Goal: Check status: Check status

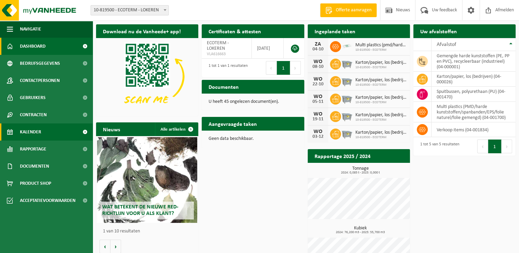
click at [35, 135] on span "Kalender" at bounding box center [30, 131] width 21 height 17
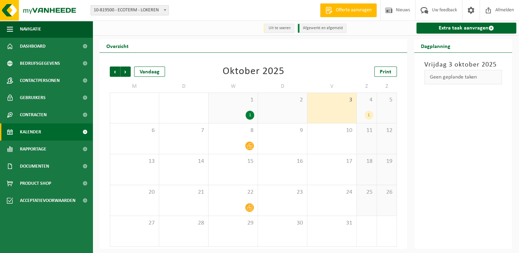
click at [370, 116] on div "1" at bounding box center [368, 115] width 9 height 9
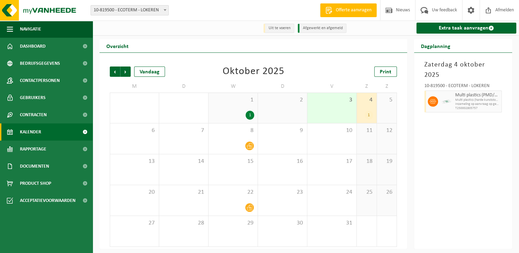
click at [339, 115] on div "3" at bounding box center [331, 108] width 49 height 30
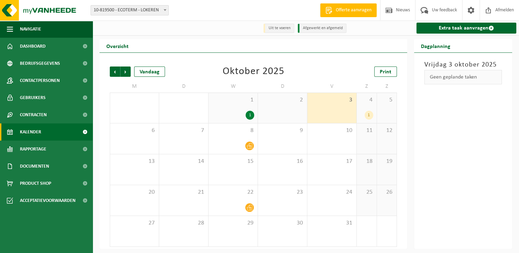
click at [367, 113] on div "1" at bounding box center [368, 115] width 9 height 9
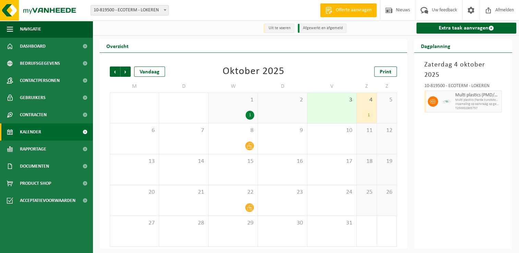
click at [336, 110] on div "3" at bounding box center [331, 108] width 49 height 30
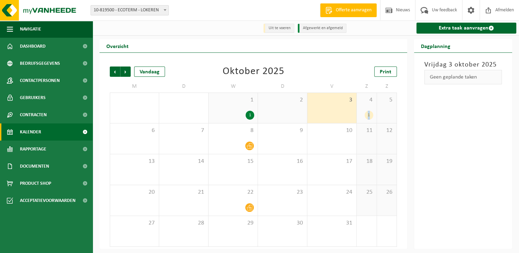
click at [369, 113] on div "1" at bounding box center [368, 115] width 9 height 9
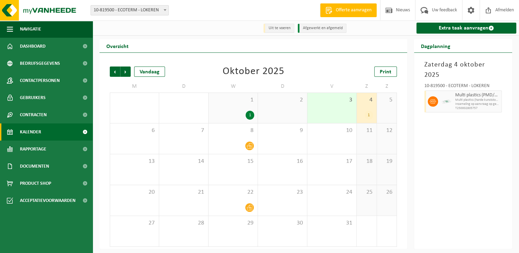
click at [333, 113] on div "3" at bounding box center [331, 108] width 49 height 30
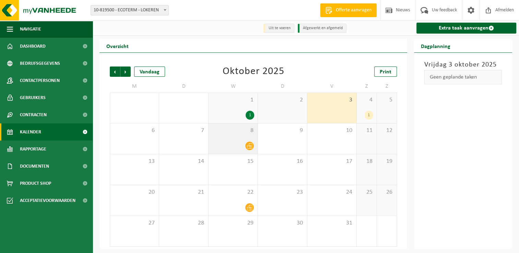
click at [239, 146] on div at bounding box center [233, 145] width 42 height 9
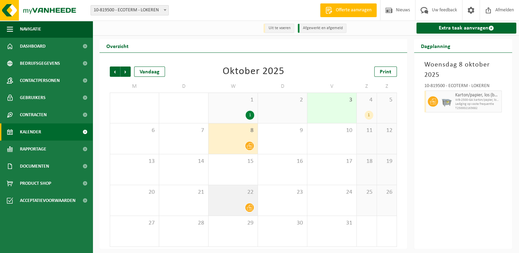
click at [237, 204] on div at bounding box center [233, 207] width 42 height 9
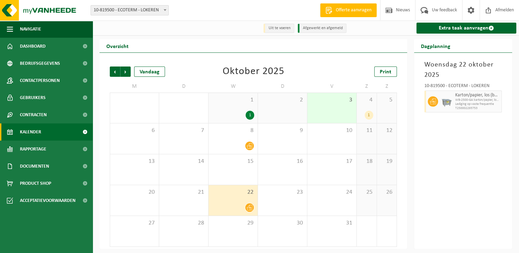
click at [245, 116] on div "1" at bounding box center [249, 115] width 9 height 9
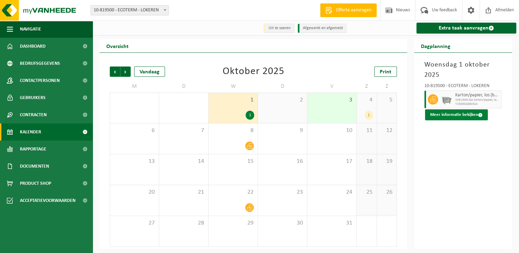
click at [452, 113] on button "Meer informatie bekijken" at bounding box center [456, 114] width 63 height 11
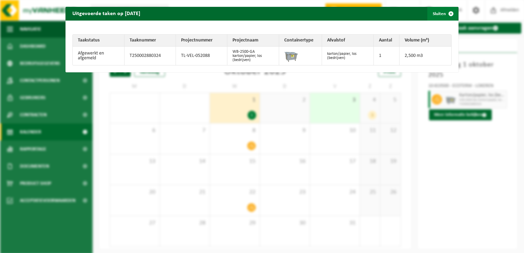
click at [446, 12] on span "button" at bounding box center [451, 14] width 14 height 14
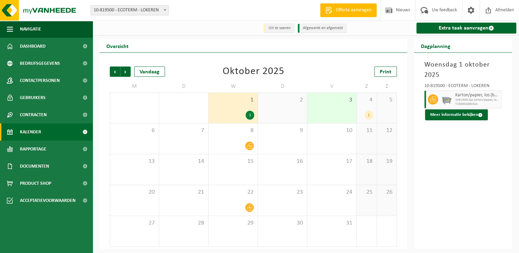
click at [369, 110] on div "4 1" at bounding box center [367, 108] width 20 height 30
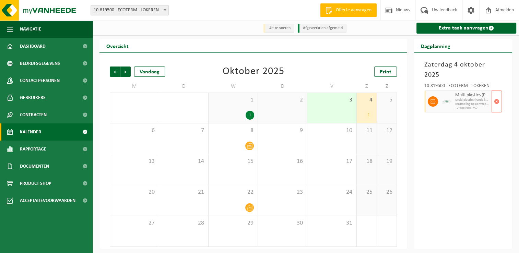
click at [469, 102] on span "Inzameling op aanvraag op geplande route (incl. verwerking)" at bounding box center [472, 104] width 35 height 4
